Goal: Task Accomplishment & Management: Manage account settings

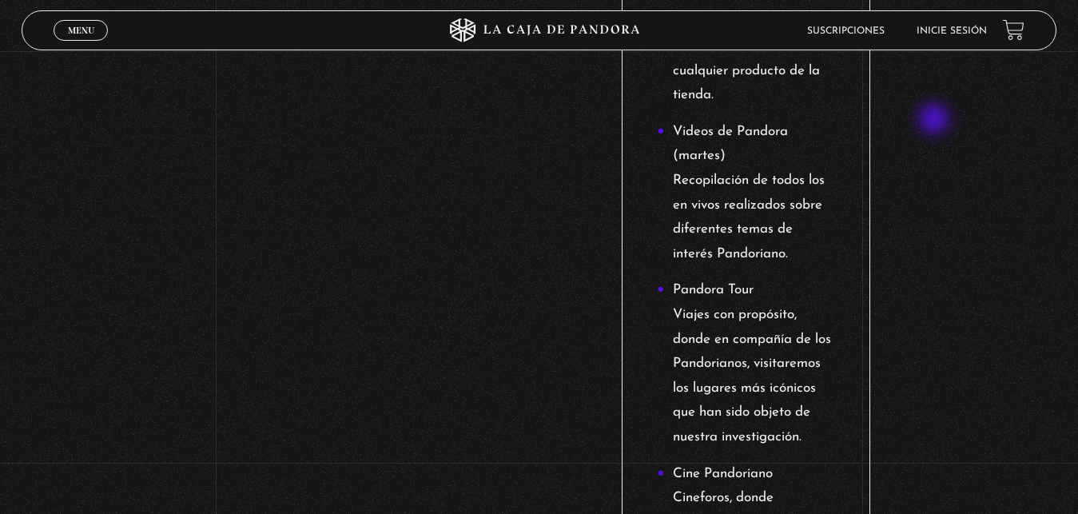
scroll to position [2038, 0]
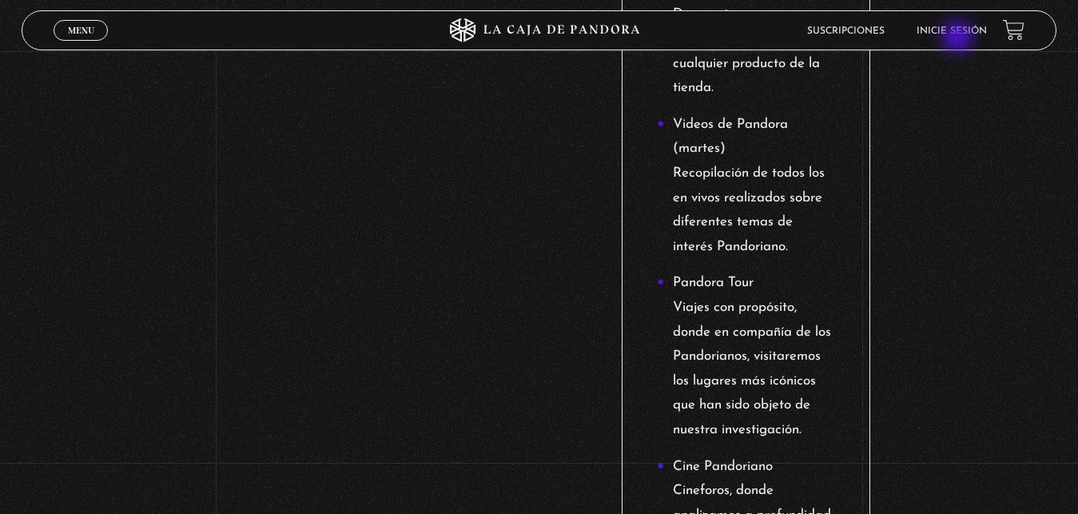
click at [959, 38] on li "Inicie sesión" at bounding box center [952, 30] width 70 height 25
click at [950, 29] on link "Inicie sesión" at bounding box center [952, 31] width 70 height 10
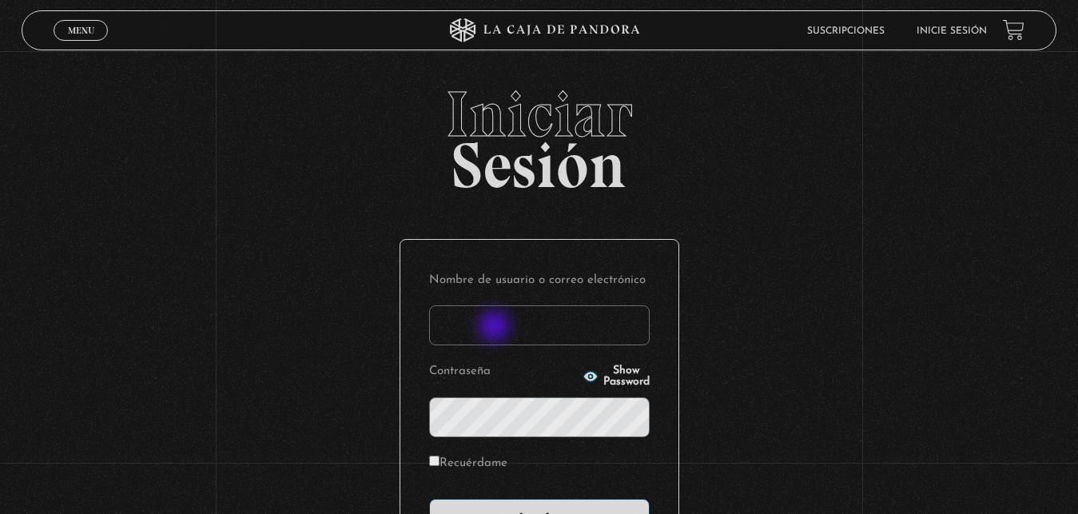
click at [496, 328] on input "Nombre de usuario o correo electrónico" at bounding box center [539, 325] width 221 height 40
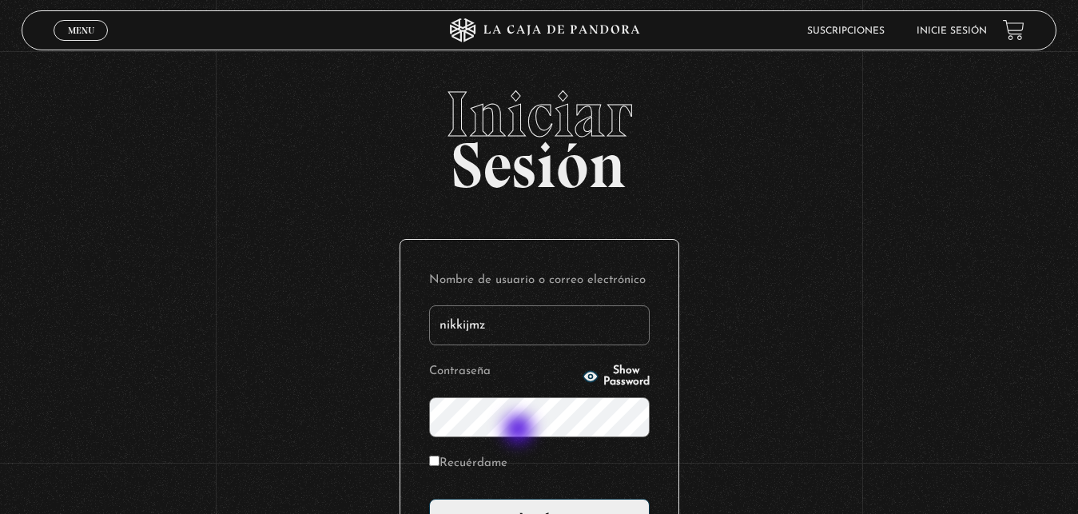
type input "nikkijmz"
click at [623, 379] on span "Show Password" at bounding box center [627, 376] width 46 height 22
click at [429, 499] on input "Acceder" at bounding box center [539, 519] width 221 height 40
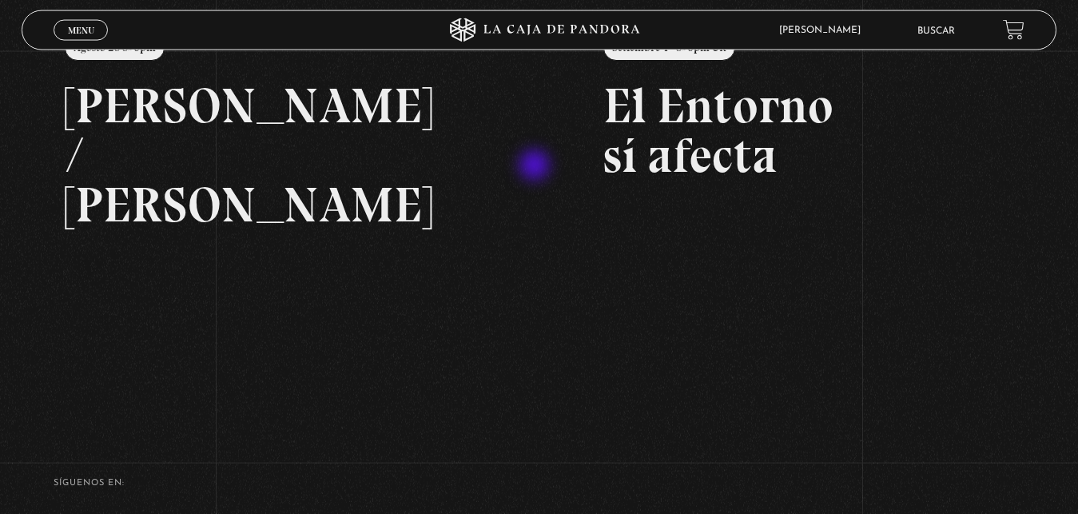
scroll to position [245, 0]
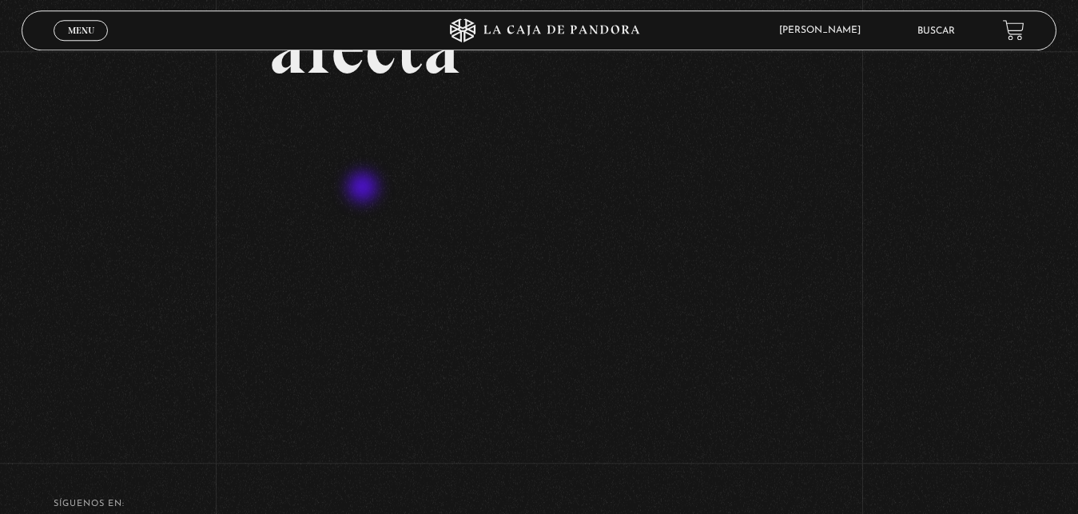
scroll to position [245, 0]
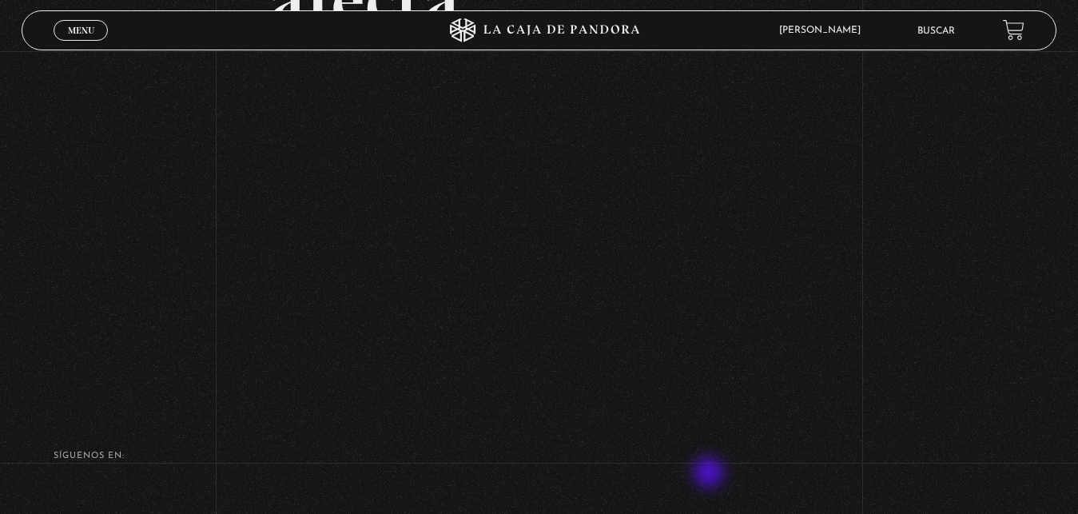
click at [711, 474] on div "SÍguenos en:" at bounding box center [539, 464] width 1078 height 25
click at [1003, 366] on div "Volver Setiembre 4 - 830pm CR El Entorno sí afecta" at bounding box center [539, 101] width 1078 height 589
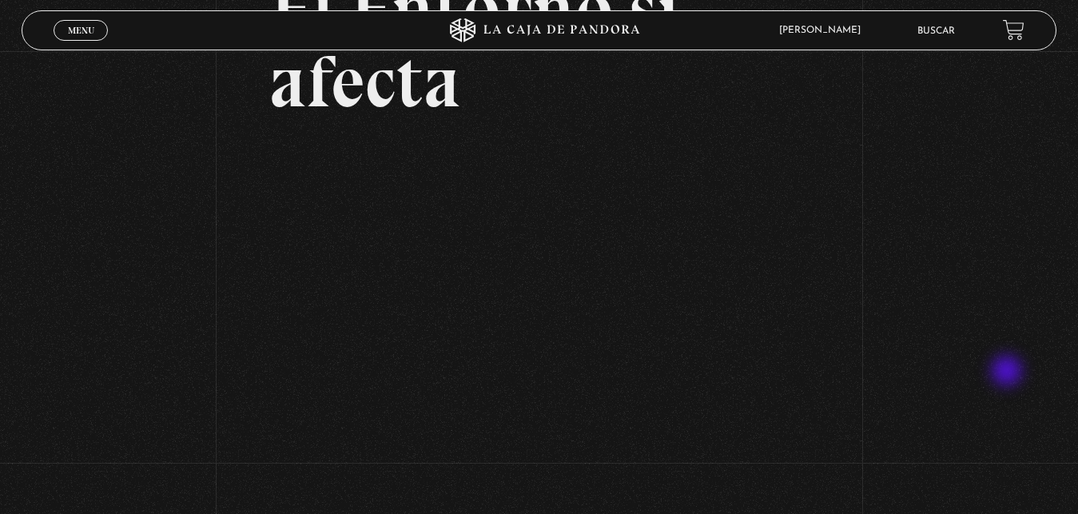
click at [1018, 315] on div "Volver Setiembre 4 - 830pm CR El Entorno sí afecta" at bounding box center [539, 182] width 1078 height 589
click at [1016, 314] on div "Volver Setiembre 4 - 830pm CR El Entorno sí afecta" at bounding box center [539, 182] width 1078 height 589
click at [1028, 283] on div "Volver Setiembre 4 - 830pm CR El Entorno sí afecta" at bounding box center [539, 182] width 1078 height 589
